Goal: Task Accomplishment & Management: Complete application form

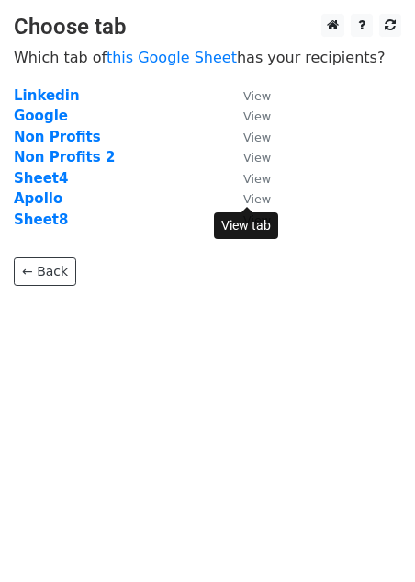
click at [262, 192] on small "View" at bounding box center [258, 199] width 28 height 14
click at [45, 197] on strong "Apollo" at bounding box center [38, 198] width 49 height 17
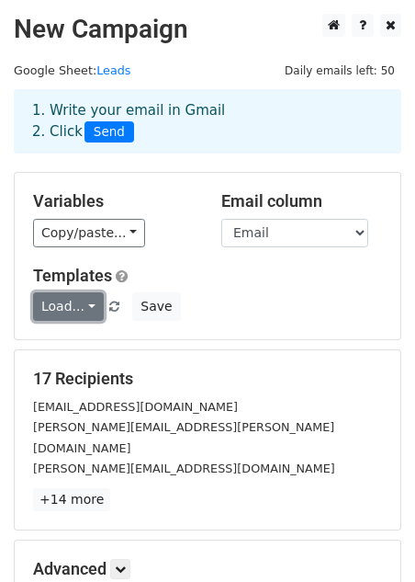
click at [61, 307] on link "Load..." at bounding box center [68, 306] width 71 height 28
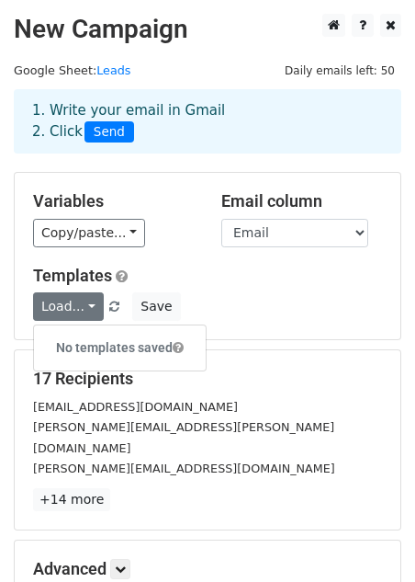
click at [221, 307] on div "Load... No templates saved Save" at bounding box center [207, 306] width 377 height 28
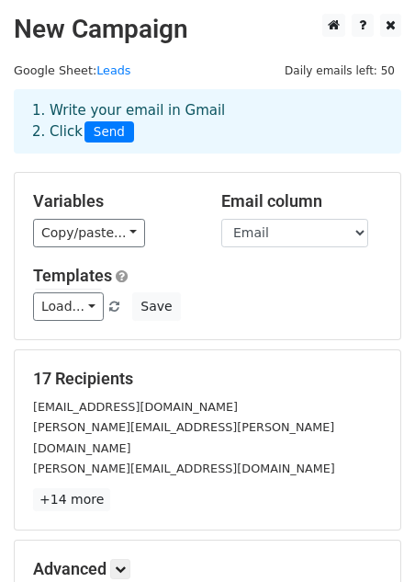
scroll to position [45, 0]
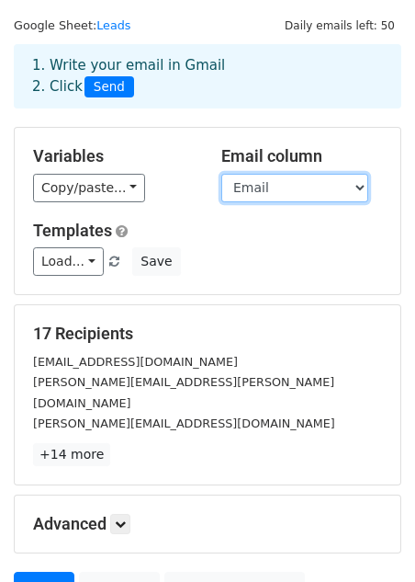
click at [284, 191] on select "First Last Company Name Email Location Industry Notes" at bounding box center [295, 188] width 147 height 28
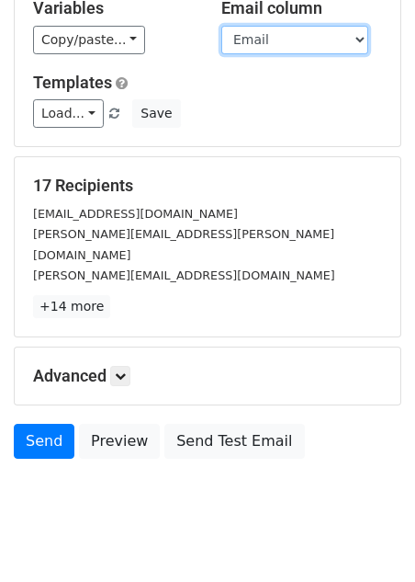
scroll to position [206, 0]
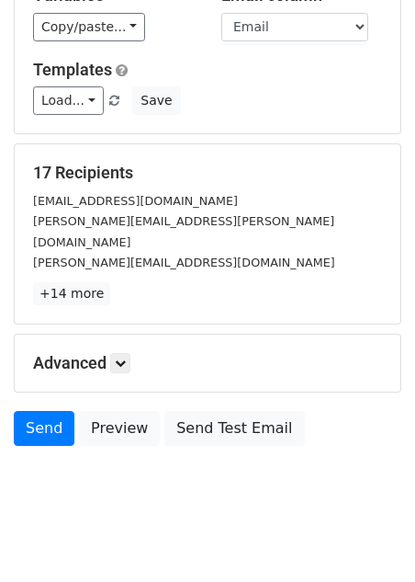
click at [62, 445] on body "New Campaign Daily emails left: 50 Google Sheet: Leads 1. Write your email in G…" at bounding box center [207, 168] width 415 height 721
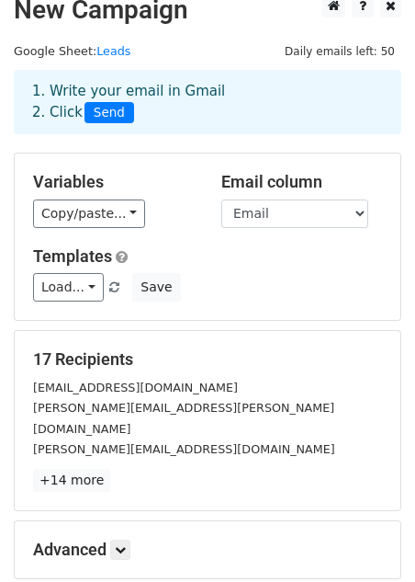
scroll to position [0, 0]
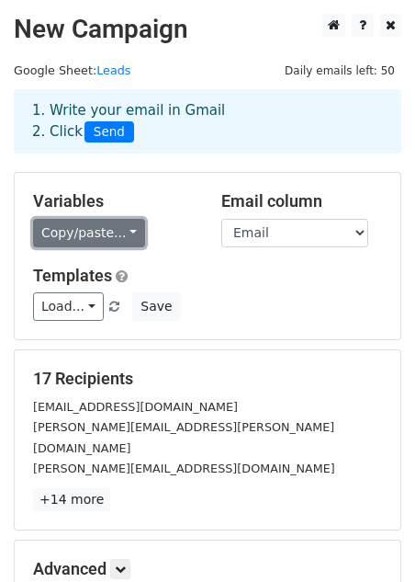
click at [113, 236] on link "Copy/paste..." at bounding box center [89, 233] width 112 height 28
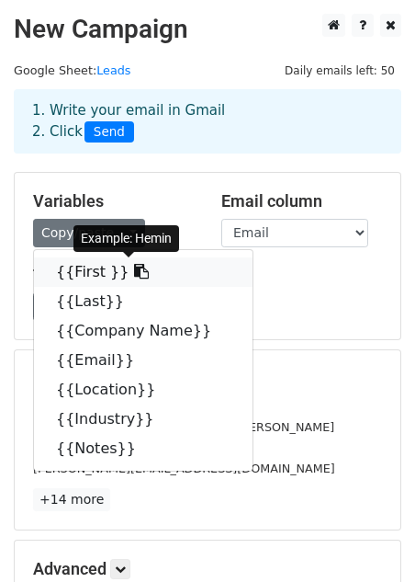
click at [134, 267] on icon at bounding box center [141, 271] width 15 height 15
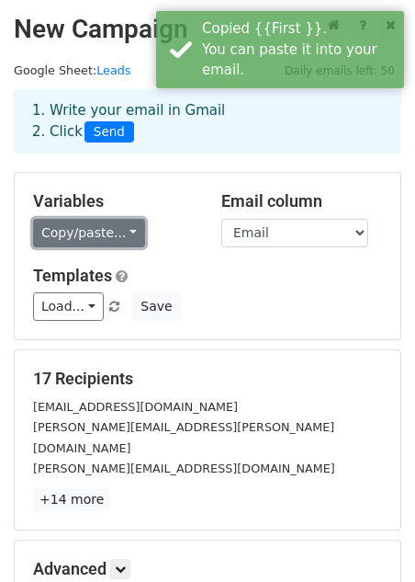
click at [103, 244] on link "Copy/paste..." at bounding box center [89, 233] width 112 height 28
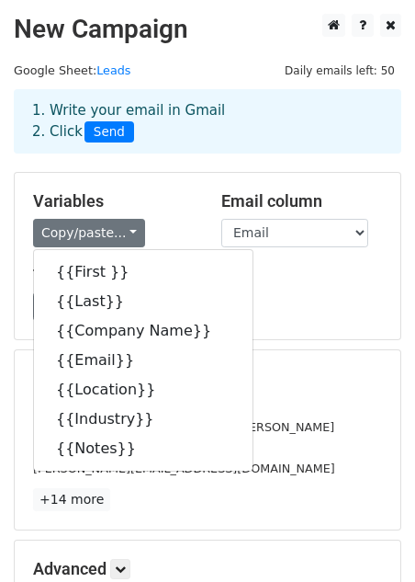
click at [323, 334] on div "Variables Copy/paste... {{First }} {{Last}} {{Company Name}} {{Email}} {{Locati…" at bounding box center [208, 256] width 386 height 166
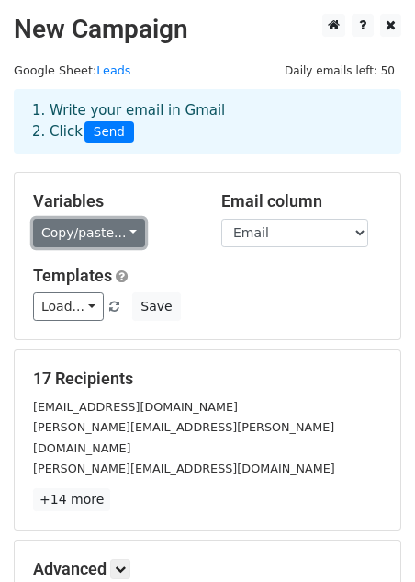
click at [95, 244] on link "Copy/paste..." at bounding box center [89, 233] width 112 height 28
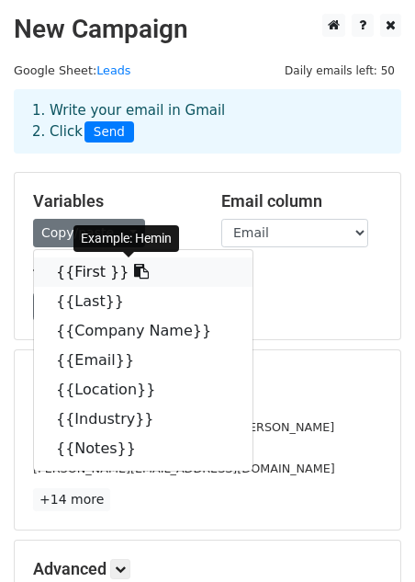
click at [99, 282] on link "{{First }}" at bounding box center [143, 271] width 219 height 29
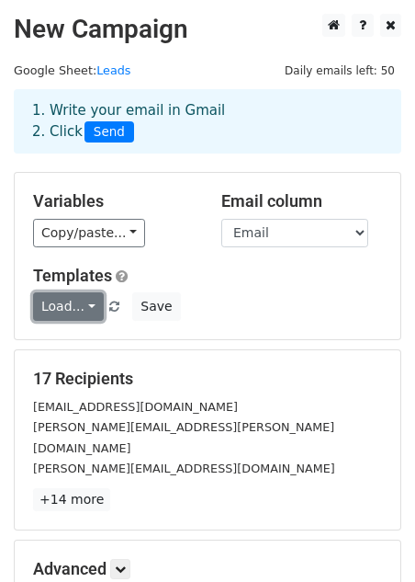
click at [79, 302] on link "Load..." at bounding box center [68, 306] width 71 height 28
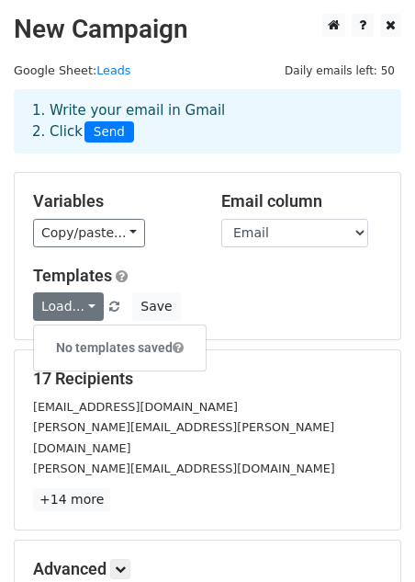
click at [111, 346] on h6 "No templates saved" at bounding box center [120, 348] width 172 height 30
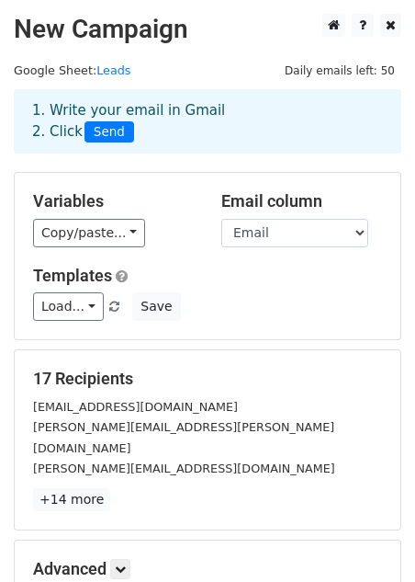
scroll to position [206, 0]
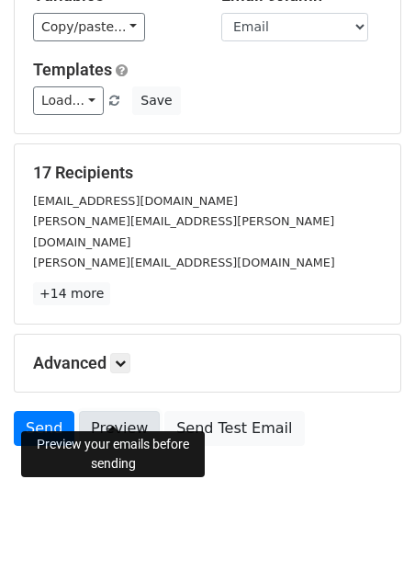
click at [131, 418] on link "Preview" at bounding box center [119, 428] width 81 height 35
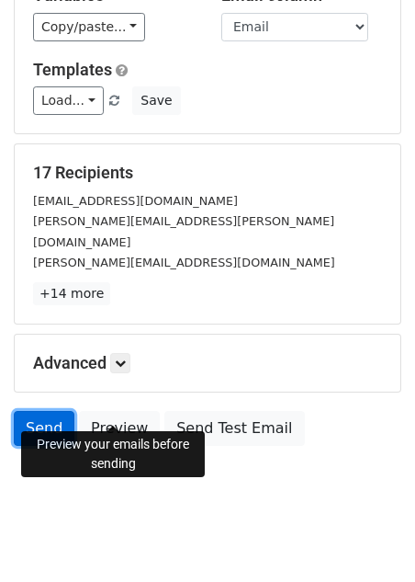
click at [46, 411] on link "Send" at bounding box center [44, 428] width 61 height 35
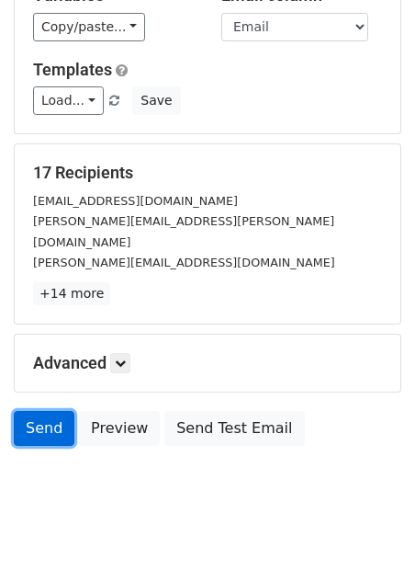
click at [35, 415] on link "Send" at bounding box center [44, 428] width 61 height 35
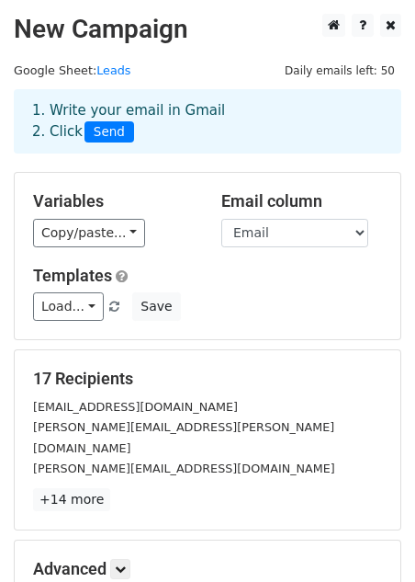
click at [111, 138] on span "Send" at bounding box center [110, 132] width 50 height 22
click at [153, 138] on div "1. Write your email in Gmail 2. Click Send" at bounding box center [207, 121] width 379 height 42
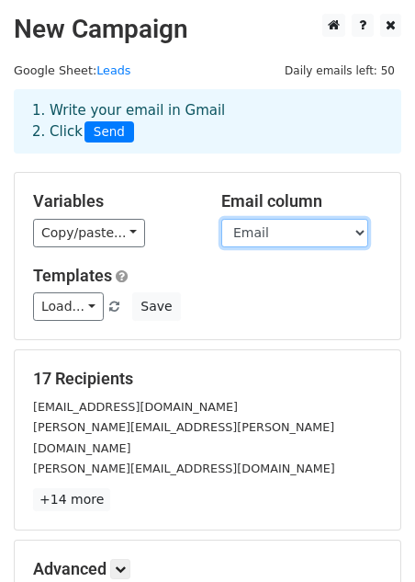
click at [298, 229] on select "First Last Company Name Email Location Industry Notes" at bounding box center [295, 233] width 147 height 28
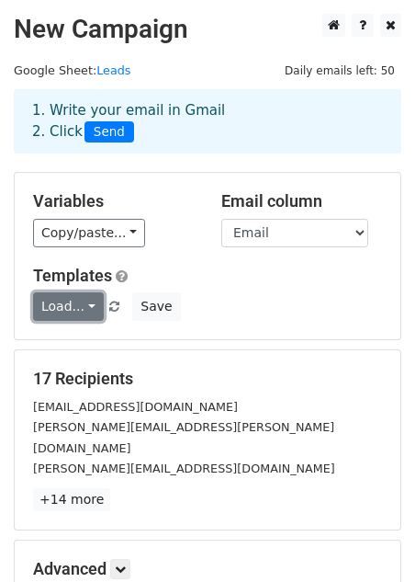
click at [74, 308] on link "Load..." at bounding box center [68, 306] width 71 height 28
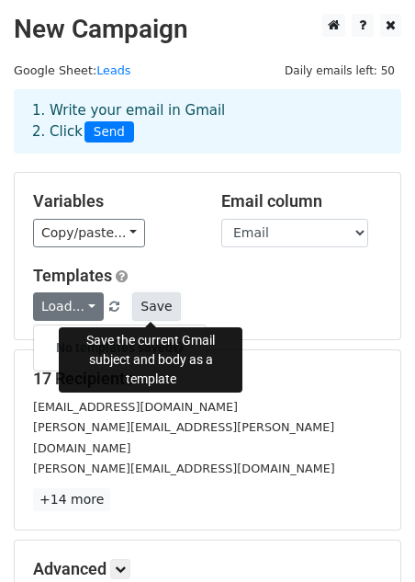
click at [143, 317] on button "Save" at bounding box center [156, 306] width 48 height 28
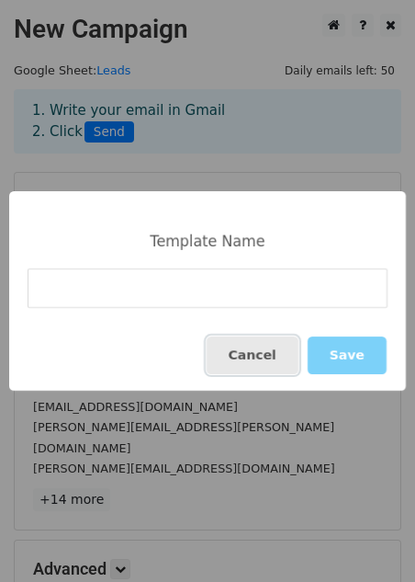
click at [254, 357] on button "Cancel" at bounding box center [253, 355] width 92 height 38
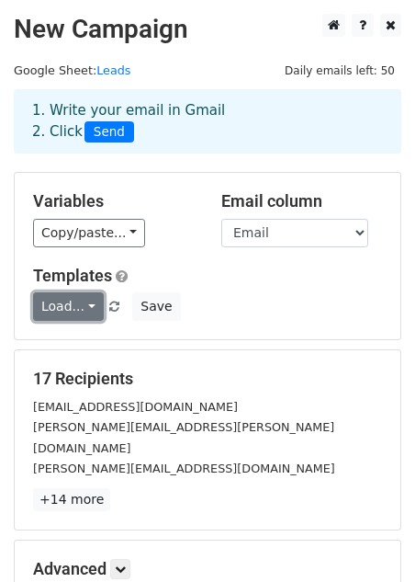
click at [66, 295] on link "Load..." at bounding box center [68, 306] width 71 height 28
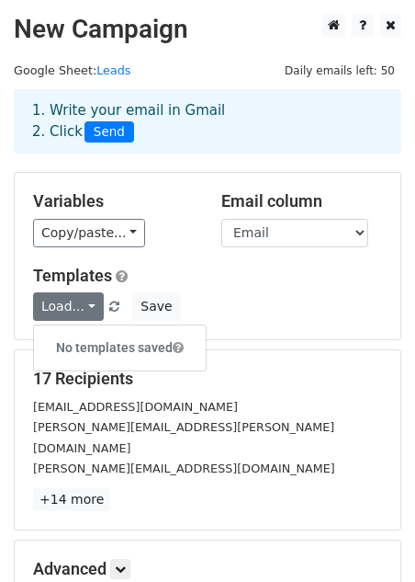
click at [279, 298] on div "Load... No templates saved Save" at bounding box center [207, 306] width 377 height 28
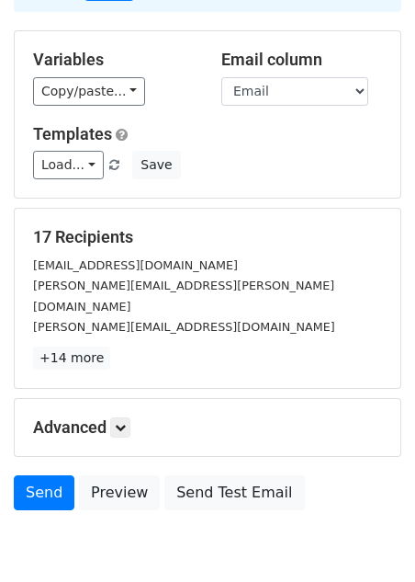
scroll to position [206, 0]
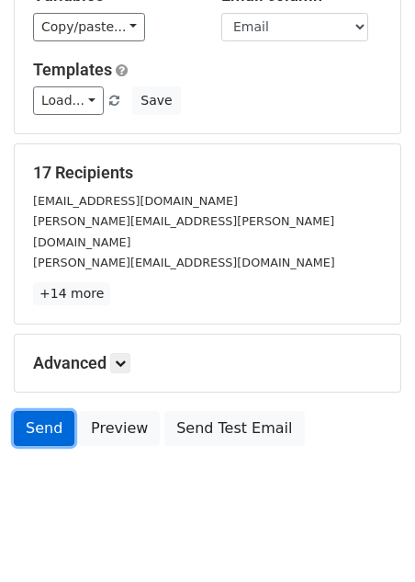
click at [57, 420] on link "Send" at bounding box center [44, 428] width 61 height 35
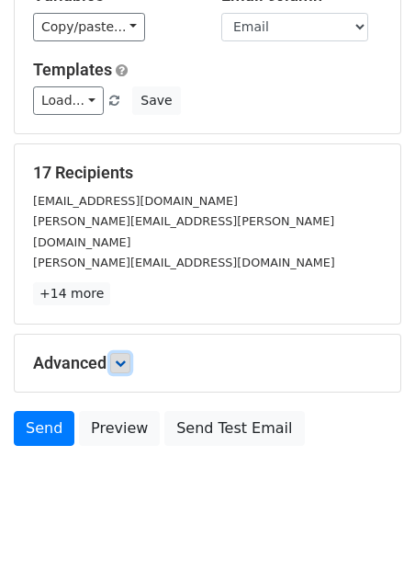
click at [120, 353] on link at bounding box center [120, 363] width 20 height 20
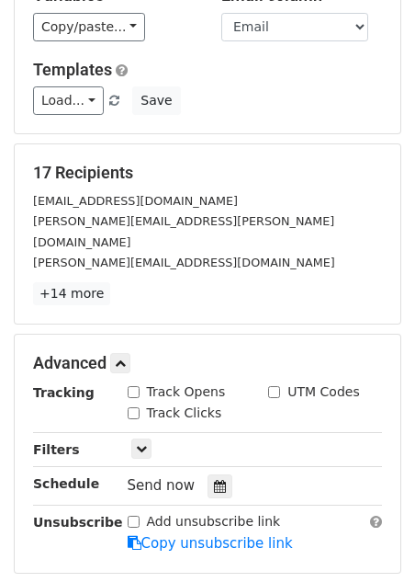
click at [138, 386] on input "Track Opens" at bounding box center [134, 392] width 12 height 12
checkbox input "true"
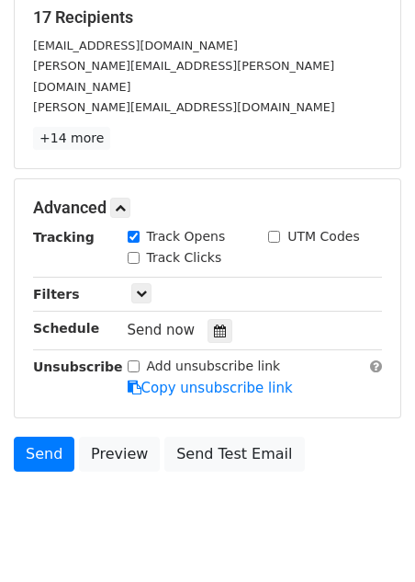
scroll to position [369, 0]
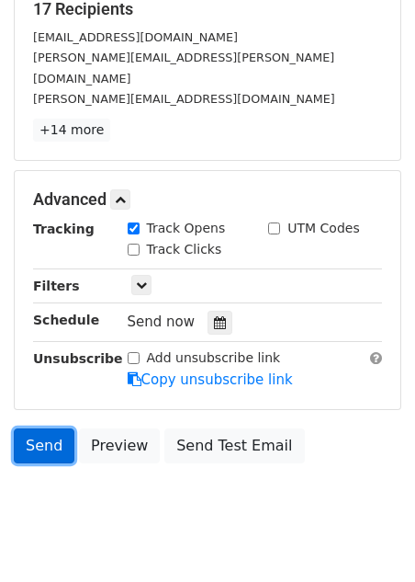
click at [57, 431] on link "Send" at bounding box center [44, 445] width 61 height 35
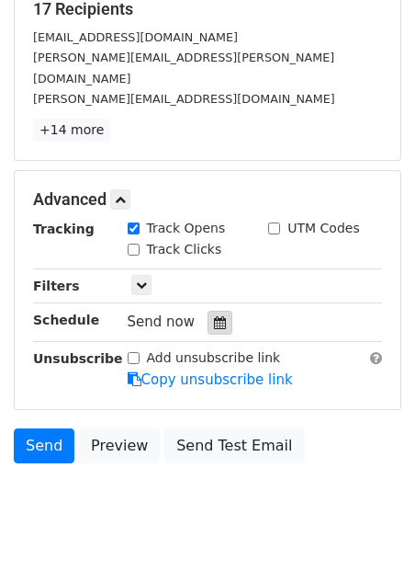
click at [218, 316] on icon at bounding box center [220, 322] width 12 height 13
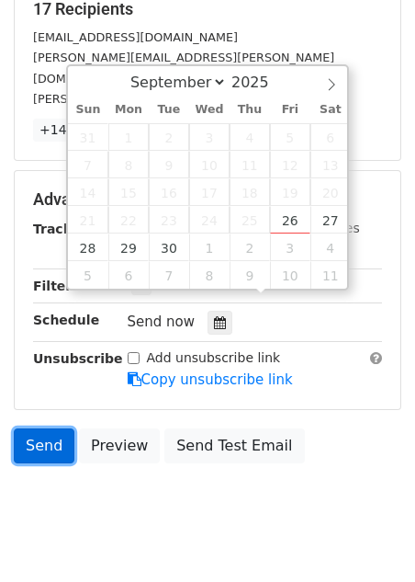
click at [47, 429] on link "Send" at bounding box center [44, 445] width 61 height 35
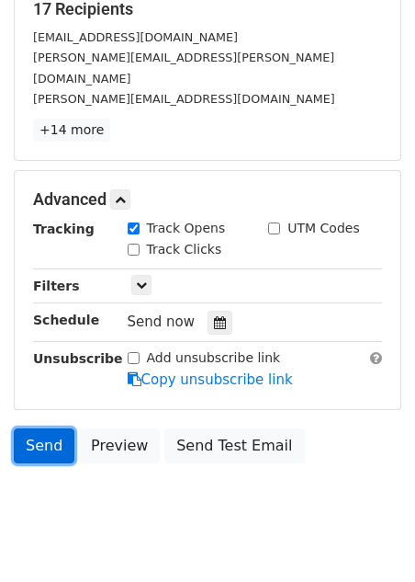
click at [47, 429] on link "Send" at bounding box center [44, 445] width 61 height 35
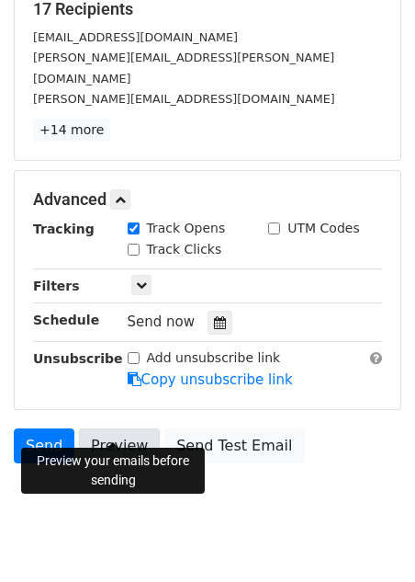
click at [113, 434] on link "Preview" at bounding box center [119, 445] width 81 height 35
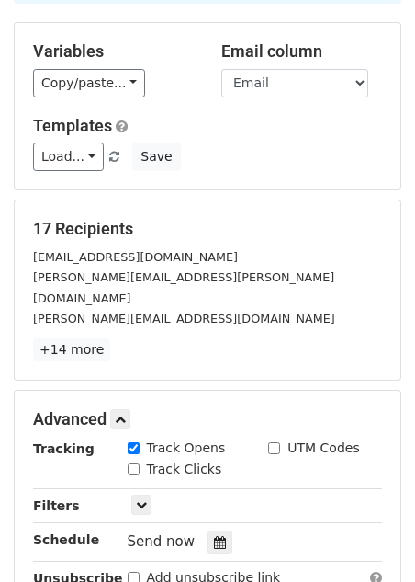
scroll to position [0, 0]
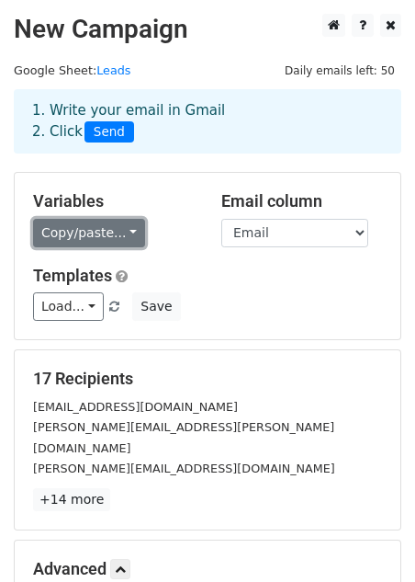
click at [77, 226] on link "Copy/paste..." at bounding box center [89, 233] width 112 height 28
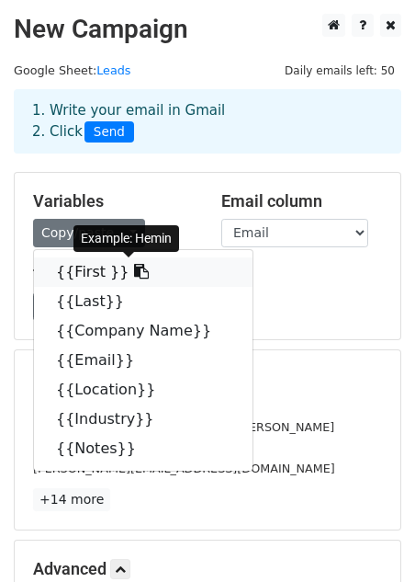
click at [100, 276] on link "{{First }}" at bounding box center [143, 271] width 219 height 29
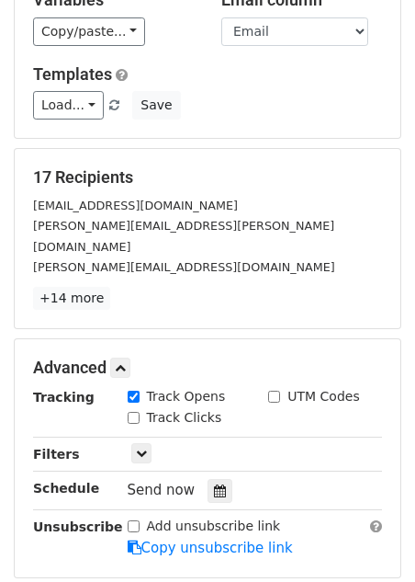
scroll to position [386, 0]
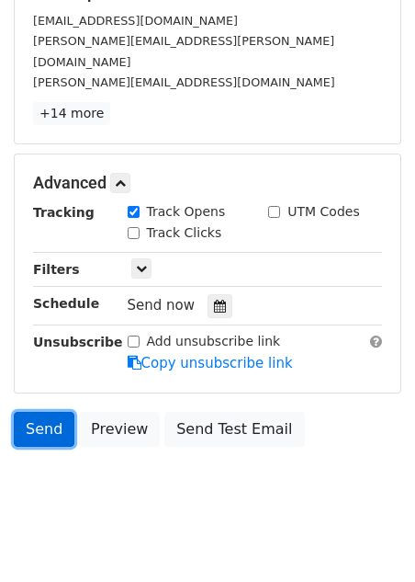
click at [34, 414] on link "Send" at bounding box center [44, 429] width 61 height 35
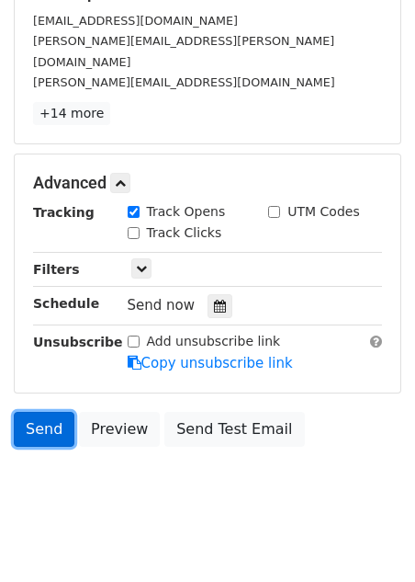
click at [34, 414] on link "Send" at bounding box center [44, 429] width 61 height 35
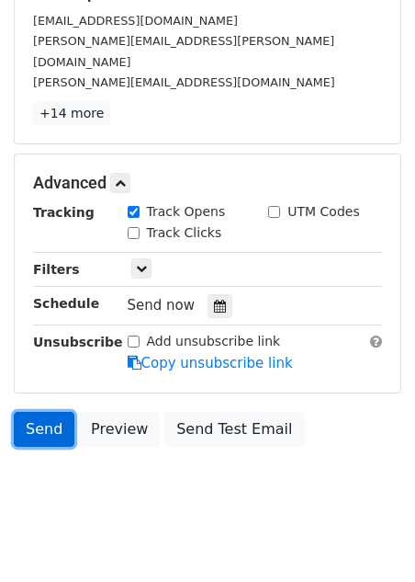
click at [34, 414] on link "Send" at bounding box center [44, 429] width 61 height 35
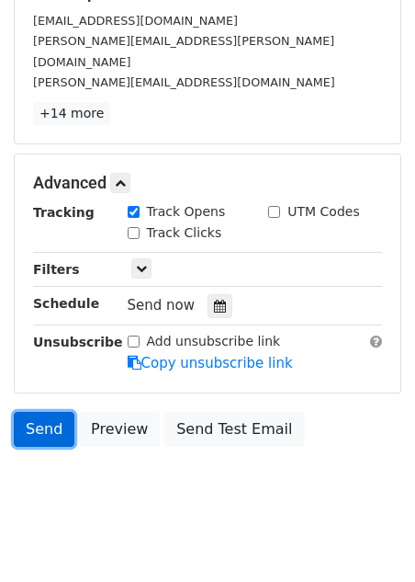
click at [34, 414] on link "Send" at bounding box center [44, 429] width 61 height 35
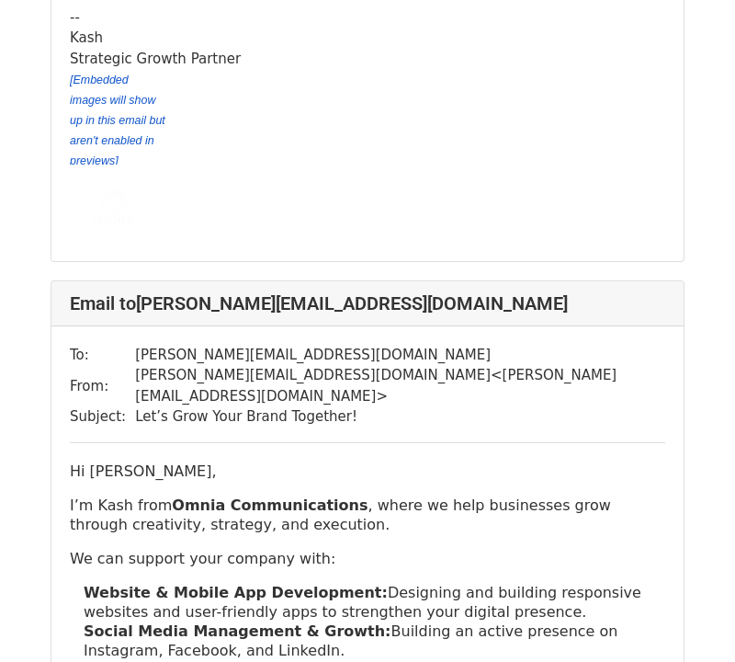
scroll to position [2007, 0]
